Goal: Task Accomplishment & Management: Complete application form

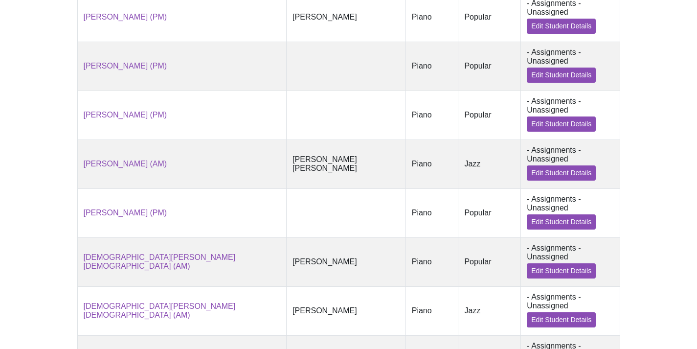
scroll to position [377, 0]
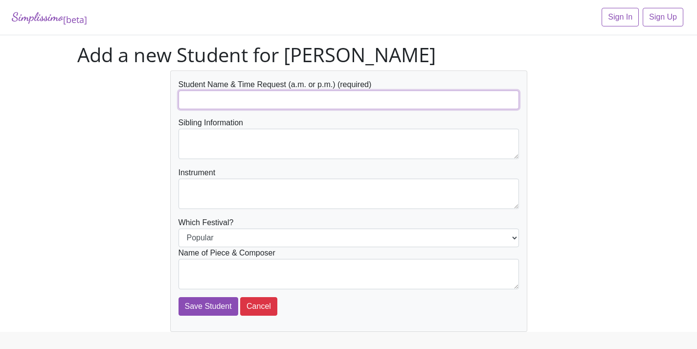
click at [210, 103] on input "text" at bounding box center [348, 99] width 340 height 19
type input "Mustafa Saadi"
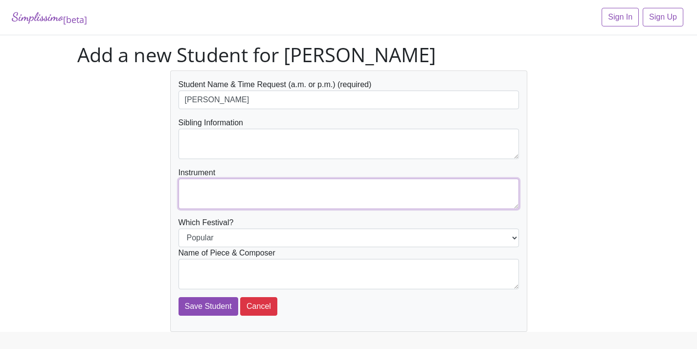
click at [250, 189] on textarea at bounding box center [348, 193] width 340 height 30
type textarea "Piano"
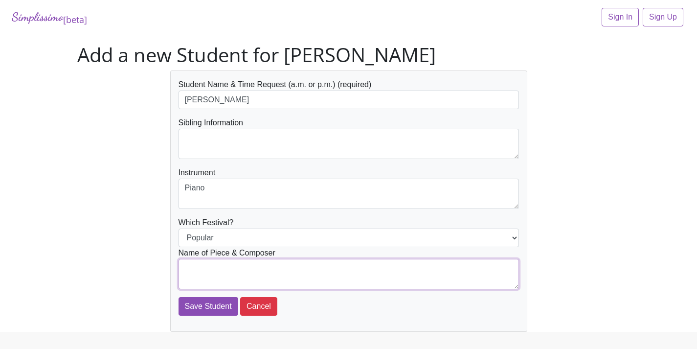
click at [427, 268] on textarea at bounding box center [348, 274] width 340 height 30
type textarea "Golden from KPop Demon Hunters-Ejae"
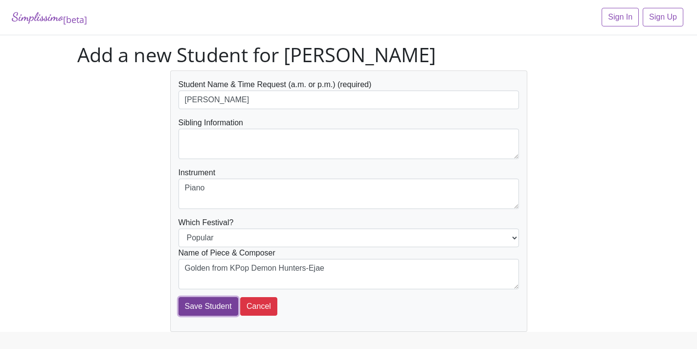
click at [213, 307] on input "Save Student" at bounding box center [208, 306] width 60 height 19
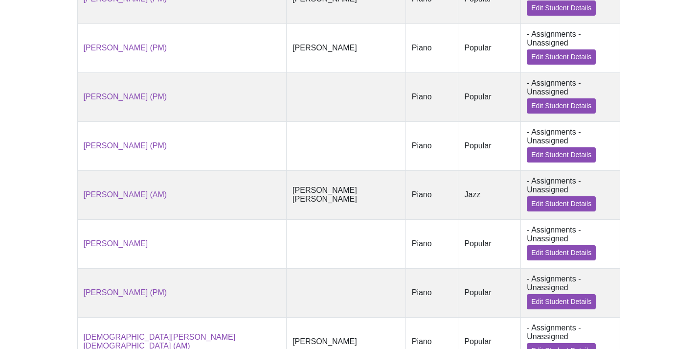
scroll to position [346, 0]
click at [581, 244] on link "Edit Student Details" at bounding box center [560, 251] width 69 height 15
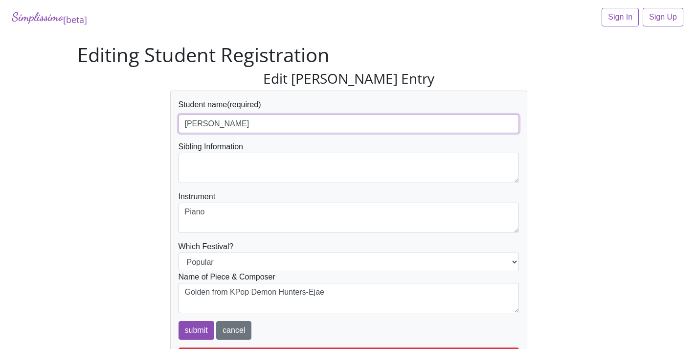
click at [255, 122] on input "Mustafa Saadi" at bounding box center [348, 123] width 340 height 19
type input "[PERSON_NAME] (PM)"
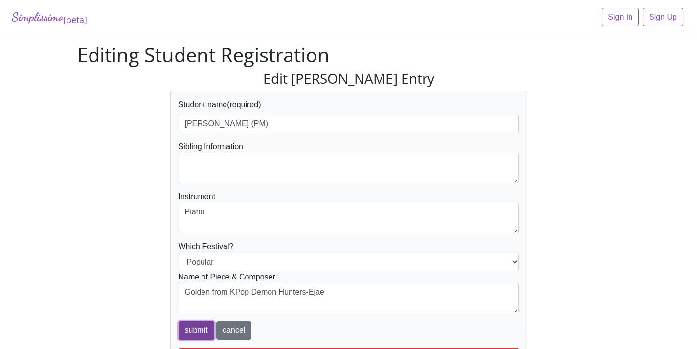
click at [189, 331] on input "submit" at bounding box center [196, 330] width 36 height 19
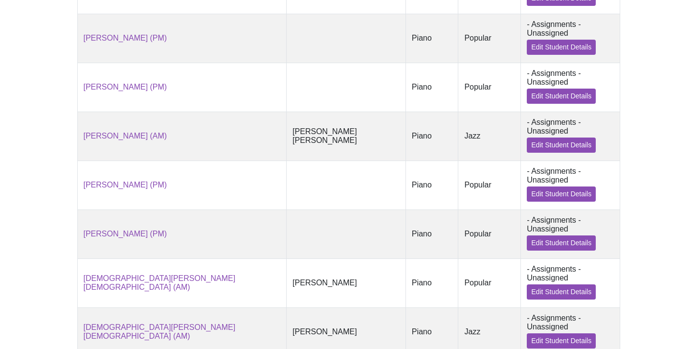
scroll to position [452, 0]
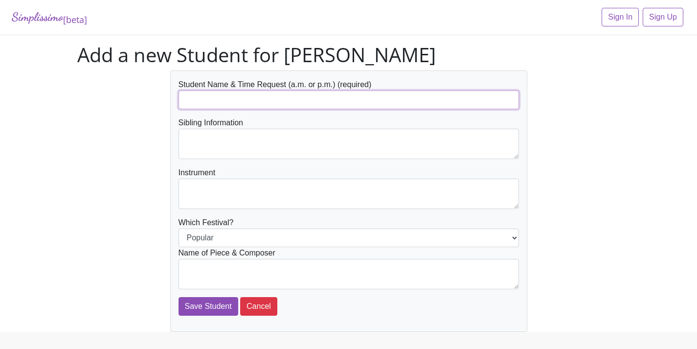
click at [256, 98] on input "text" at bounding box center [348, 99] width 340 height 19
type input "Mustafa Saadi"
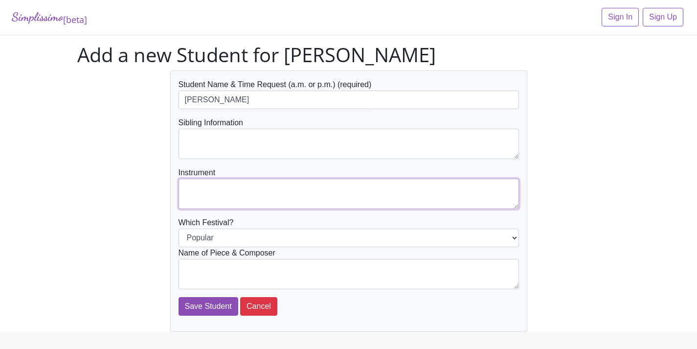
click at [197, 186] on textarea at bounding box center [348, 193] width 340 height 30
type textarea "Piano"
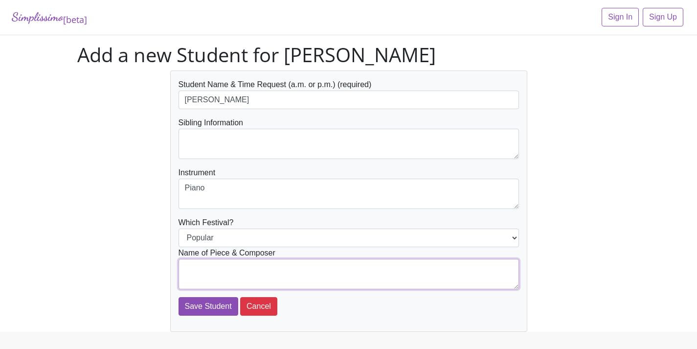
click at [220, 278] on textarea at bounding box center [348, 274] width 340 height 30
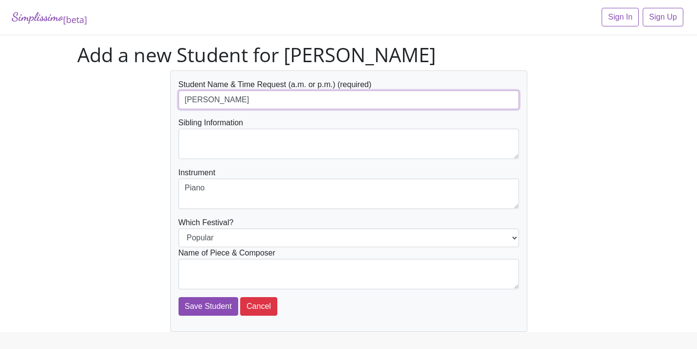
click at [265, 103] on input "Mustafa Saadi" at bounding box center [348, 99] width 340 height 19
type input "[PERSON_NAME] (PM)"
click at [256, 258] on div "Name of Piece & Composer" at bounding box center [348, 268] width 340 height 42
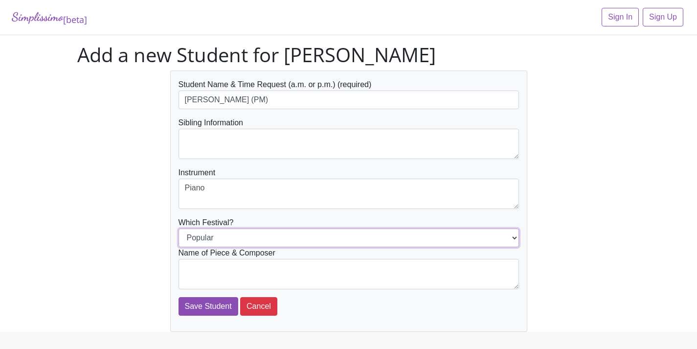
click at [515, 236] on select "Popular Jazz" at bounding box center [348, 237] width 340 height 19
select select "Jazz"
click at [178, 228] on select "Popular Jazz" at bounding box center [348, 237] width 340 height 19
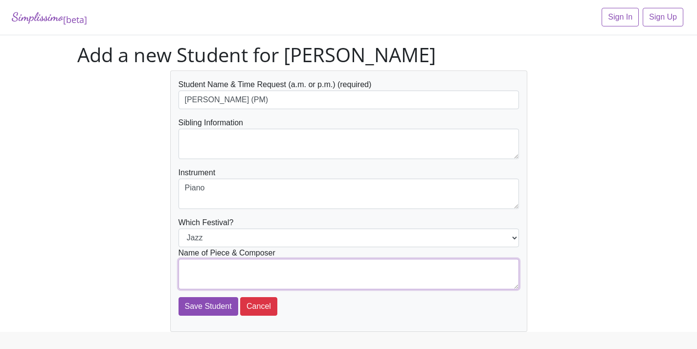
click at [428, 271] on textarea at bounding box center [348, 274] width 340 height 30
type textarea "Just Struttin' Along- Martha Mier"
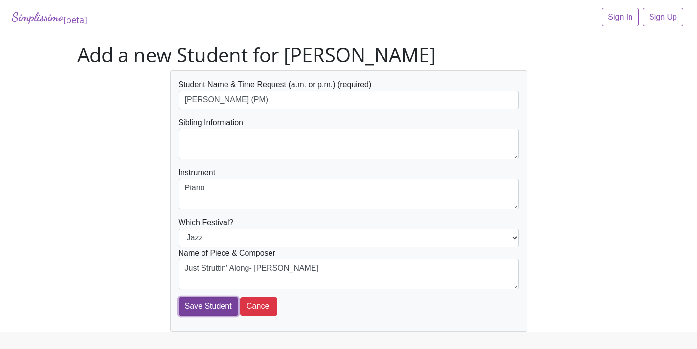
click at [216, 306] on input "Save Student" at bounding box center [208, 306] width 60 height 19
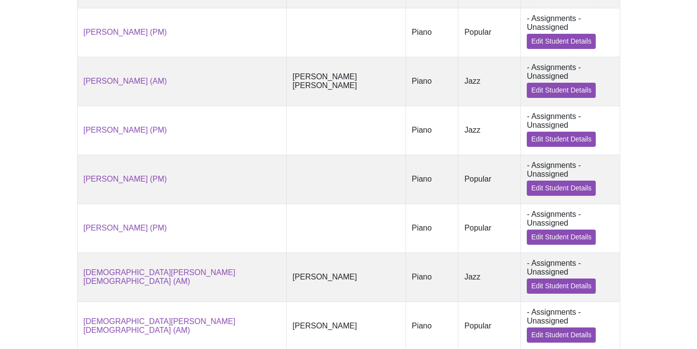
scroll to position [493, 0]
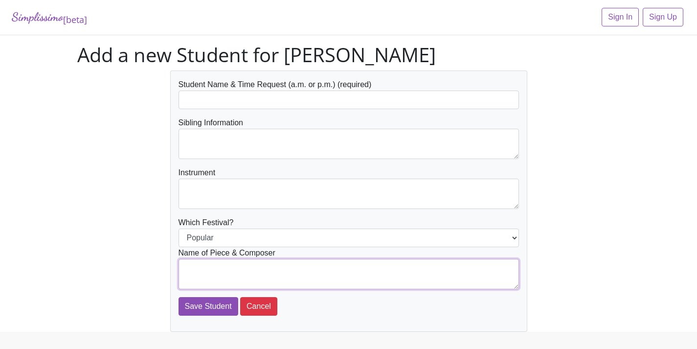
click at [194, 269] on textarea at bounding box center [348, 274] width 340 height 30
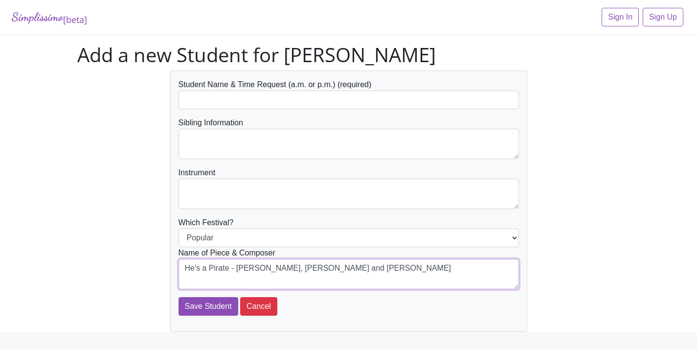
type textarea "He's a Pirate - [PERSON_NAME], [PERSON_NAME] and [PERSON_NAME]"
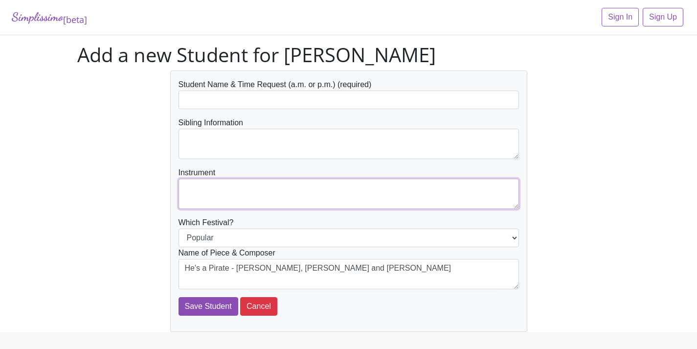
click at [188, 185] on textarea at bounding box center [348, 193] width 340 height 30
type textarea "p"
type textarea "P"
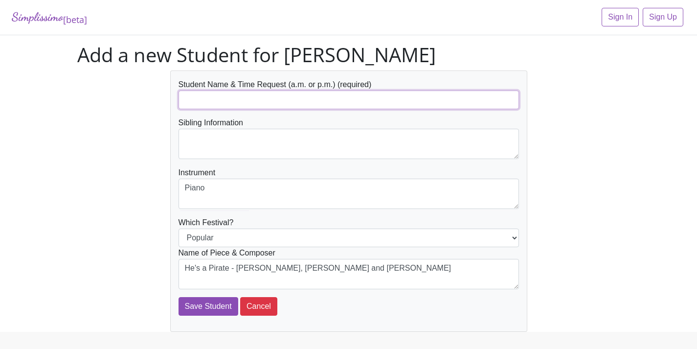
click at [236, 99] on input "text" at bounding box center [348, 99] width 340 height 19
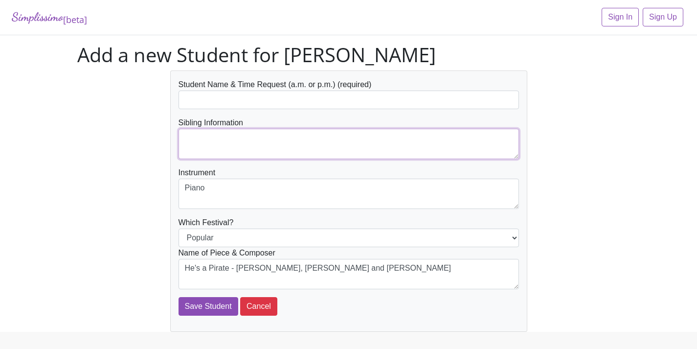
click at [323, 141] on textarea at bounding box center [348, 144] width 340 height 30
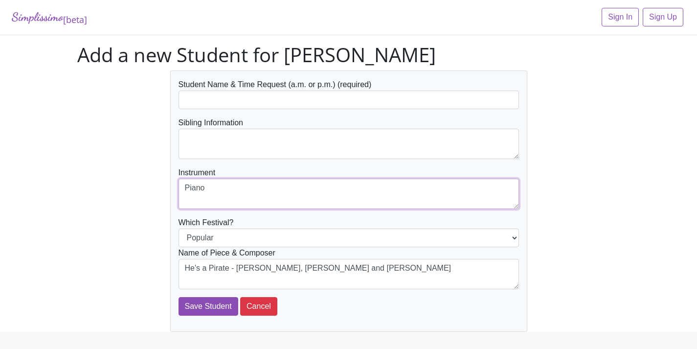
type textarea "P"
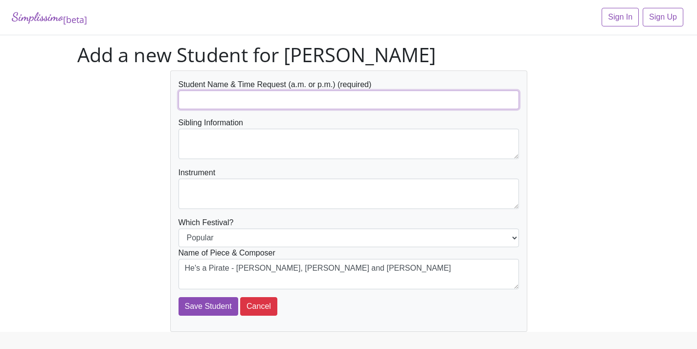
click at [296, 104] on input "text" at bounding box center [348, 99] width 340 height 19
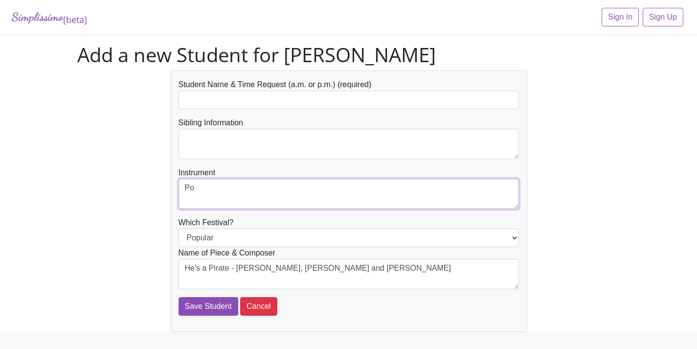
type textarea "P"
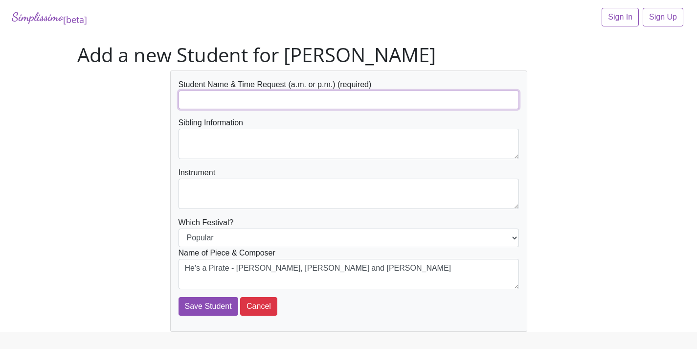
click at [299, 93] on input "text" at bounding box center [348, 99] width 340 height 19
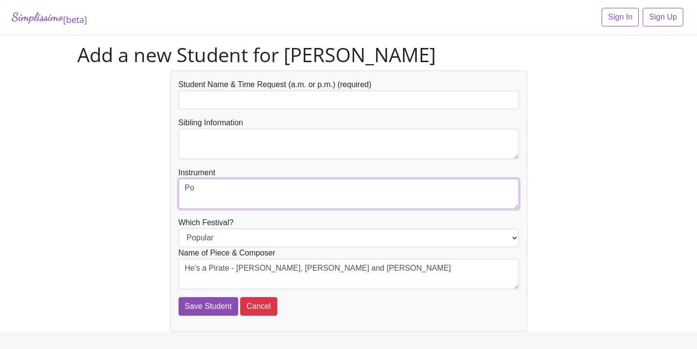
type textarea "P"
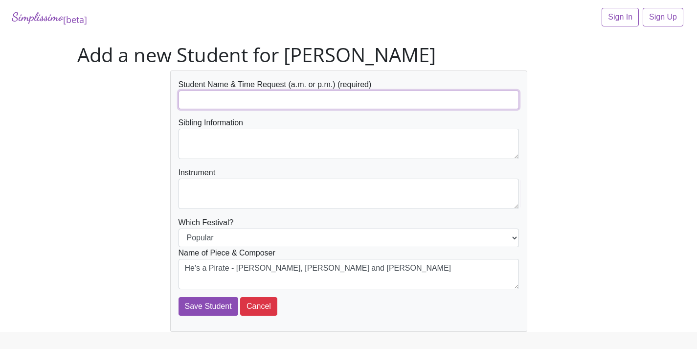
click at [269, 99] on input "text" at bounding box center [348, 99] width 340 height 19
type input "Zoey Fisher"
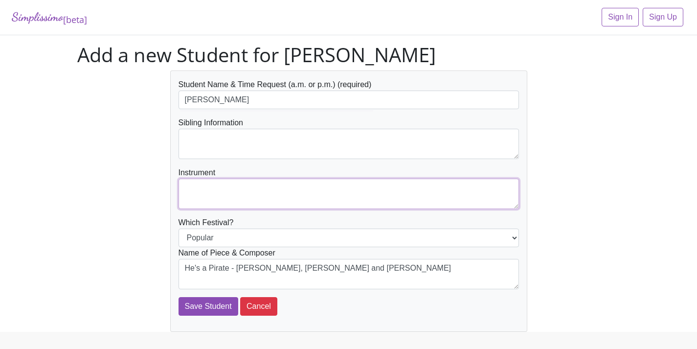
click at [283, 188] on textarea at bounding box center [348, 193] width 340 height 30
type textarea "Piano"
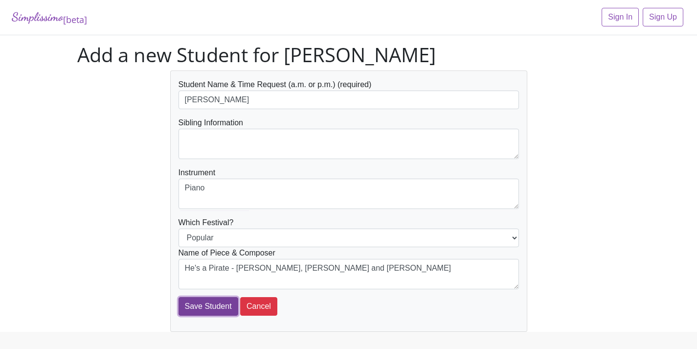
click at [196, 306] on input "Save Student" at bounding box center [208, 306] width 60 height 19
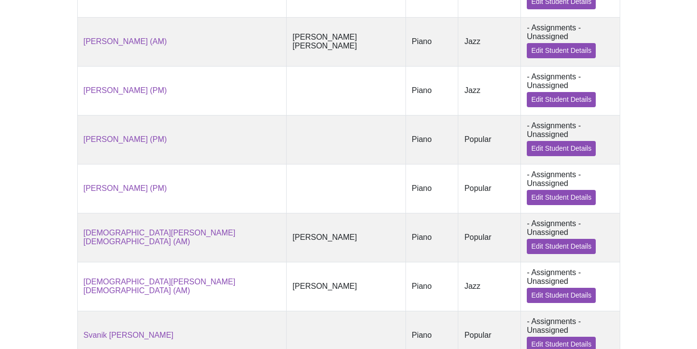
scroll to position [535, 0]
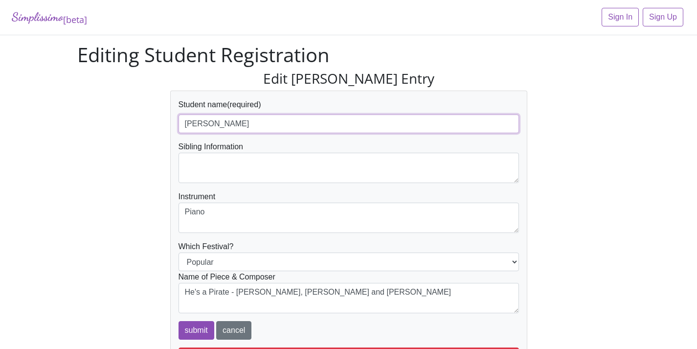
click at [264, 123] on input "Zoey Fisher" at bounding box center [348, 123] width 340 height 19
type input "Zoey Fisher (PM)"
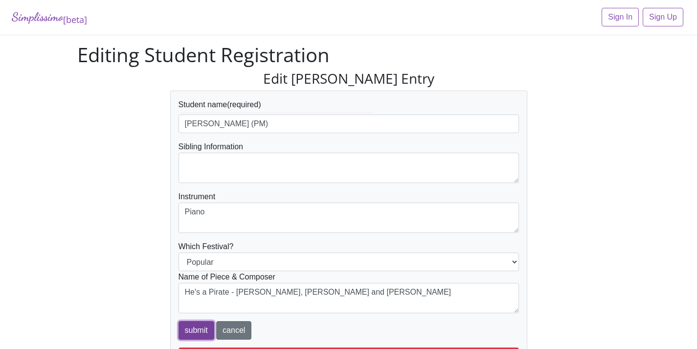
click at [208, 331] on input "submit" at bounding box center [196, 330] width 36 height 19
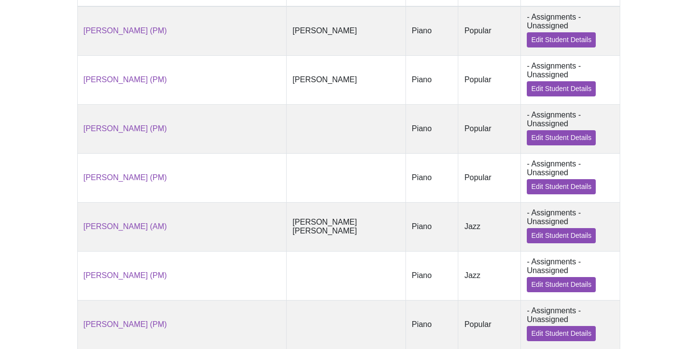
scroll to position [98, 0]
